Goal: Task Accomplishment & Management: Manage account settings

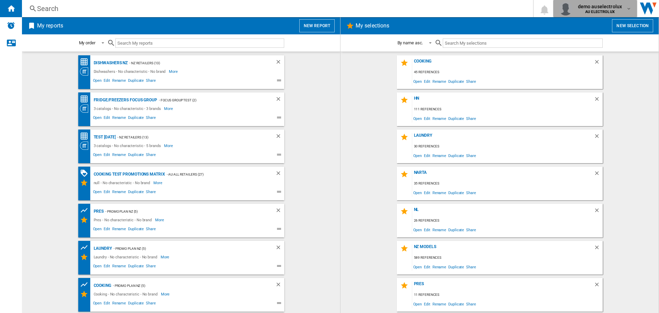
click at [612, 12] on b "AU ELECTROLUX" at bounding box center [600, 12] width 30 height 4
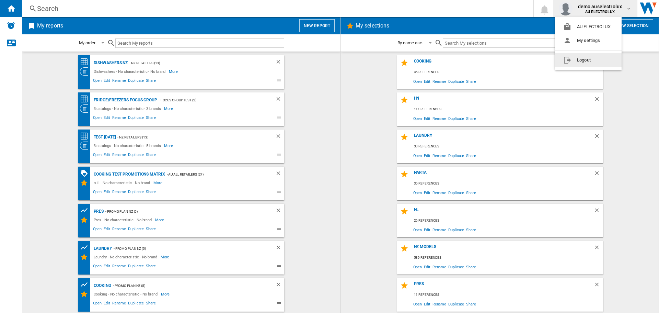
click at [600, 61] on button "Logout" at bounding box center [588, 60] width 67 height 14
